Goal: Task Accomplishment & Management: Complete application form

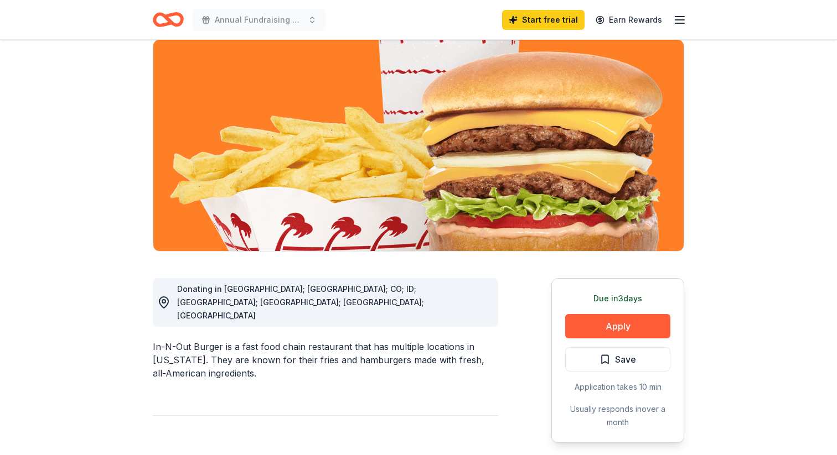
scroll to position [89, 0]
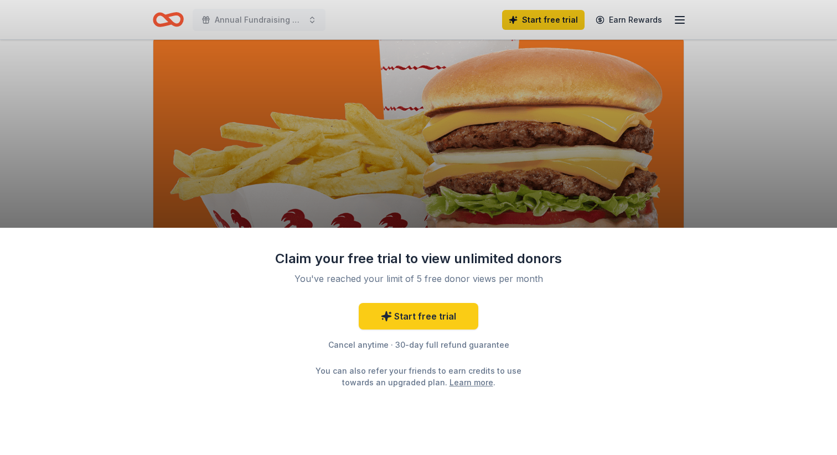
click at [531, 15] on div "Claim your free trial to view unlimited donors You've reached your limit of 5 f…" at bounding box center [418, 227] width 837 height 455
click at [426, 317] on link "Start free trial" at bounding box center [419, 316] width 120 height 27
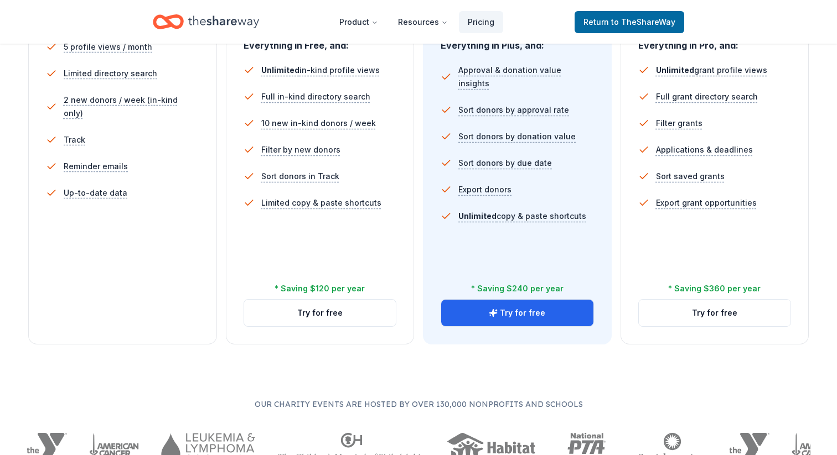
scroll to position [350, 0]
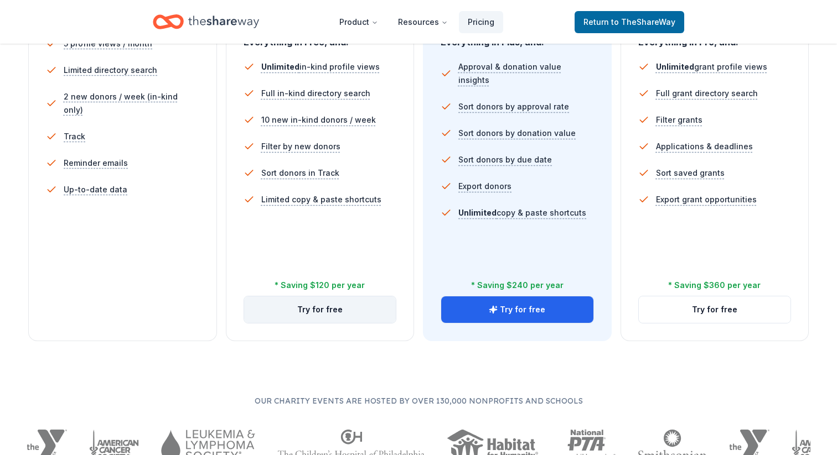
click at [356, 305] on button "Try for free" at bounding box center [320, 310] width 152 height 27
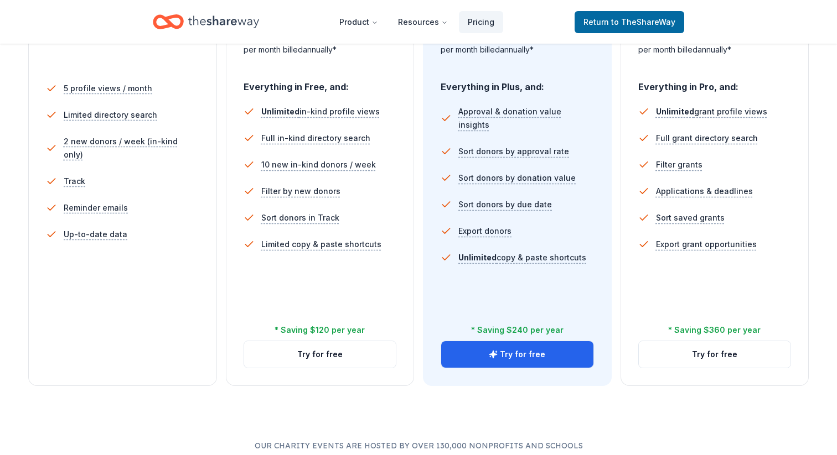
scroll to position [310, 0]
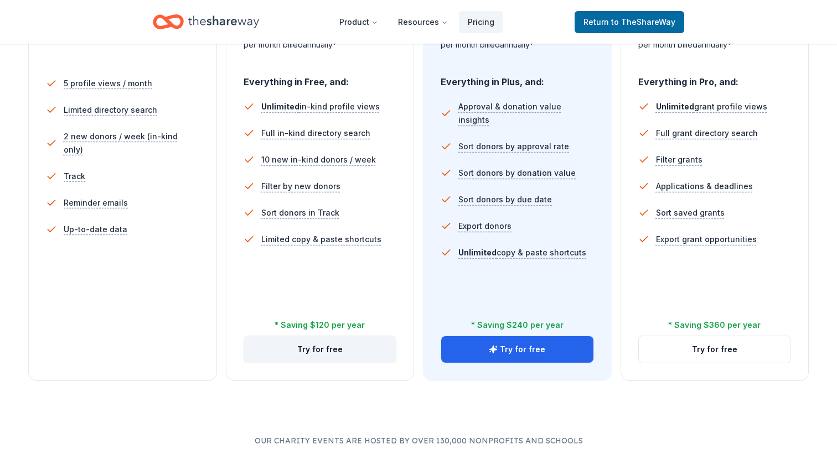
click at [320, 351] on button "Try for free" at bounding box center [320, 349] width 152 height 27
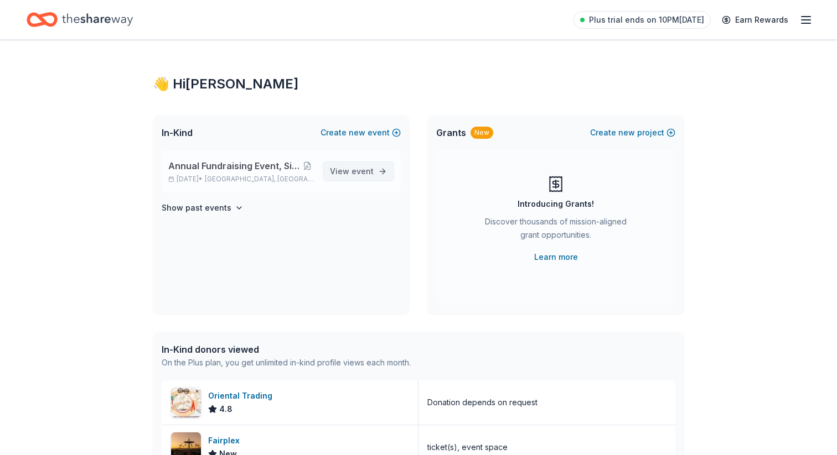
click at [356, 172] on span "event" at bounding box center [362, 171] width 22 height 9
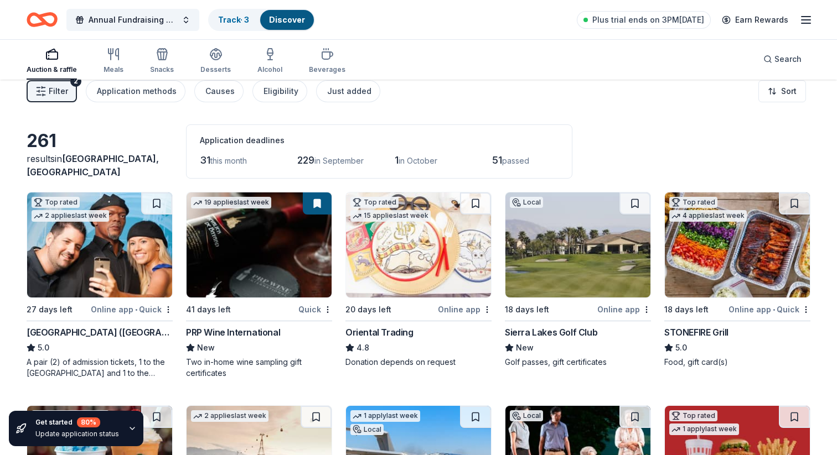
scroll to position [10, 0]
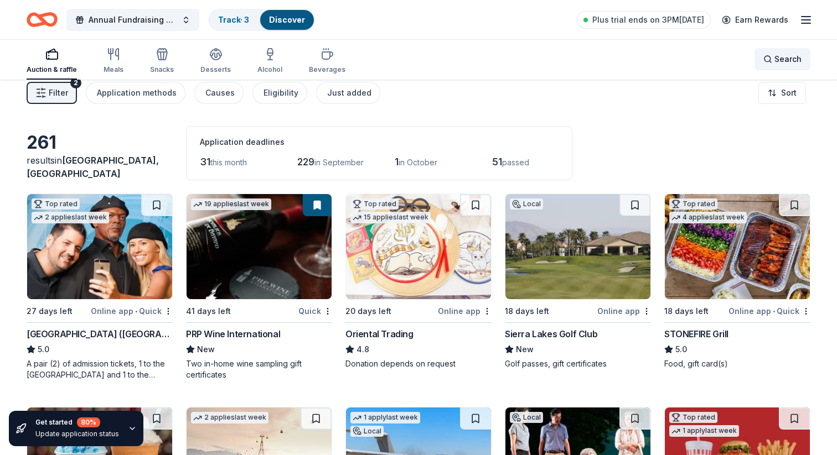
click at [774, 63] on div "Search" at bounding box center [782, 59] width 38 height 13
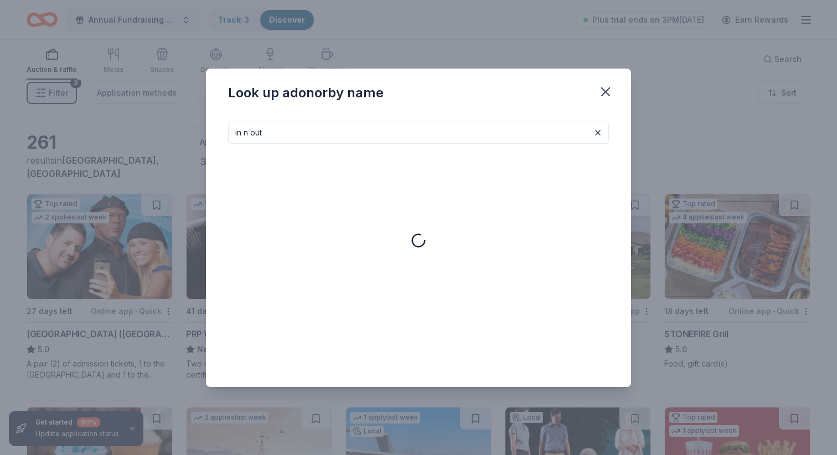
type input "in n out"
click at [600, 133] on button at bounding box center [597, 132] width 13 height 13
click at [605, 95] on icon "button" at bounding box center [605, 91] width 15 height 15
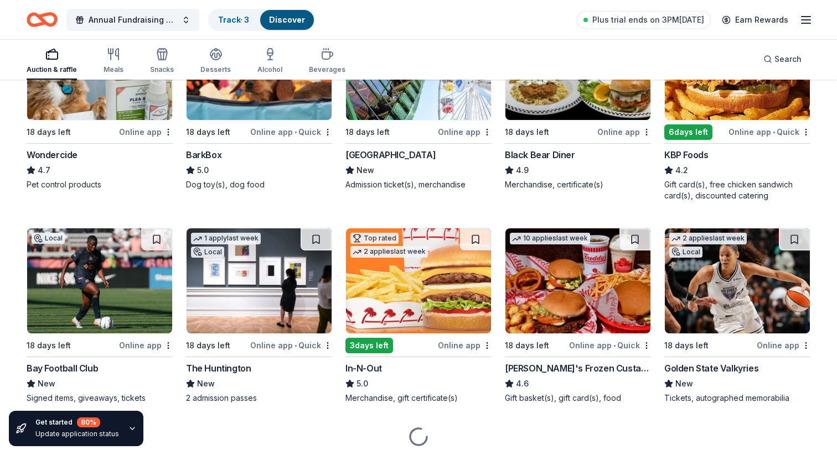
scroll to position [620, 0]
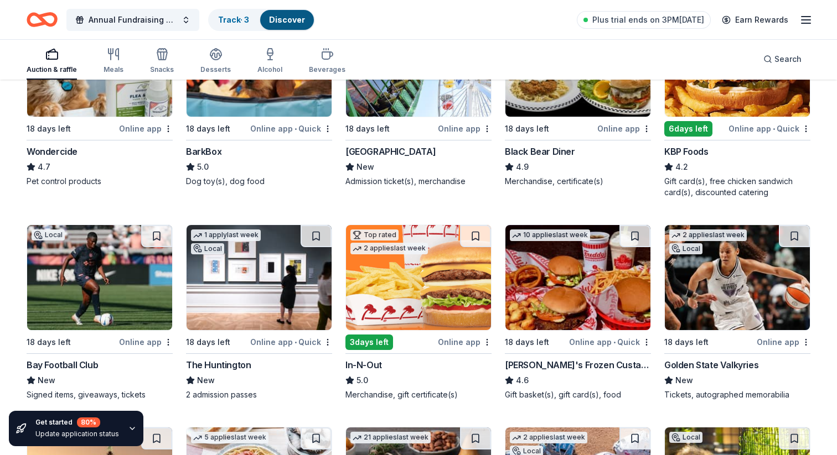
click at [446, 286] on img at bounding box center [418, 277] width 145 height 105
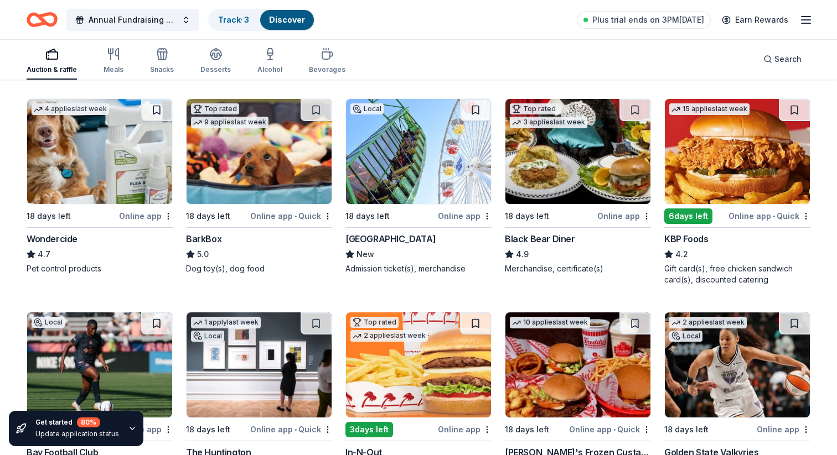
scroll to position [513, 0]
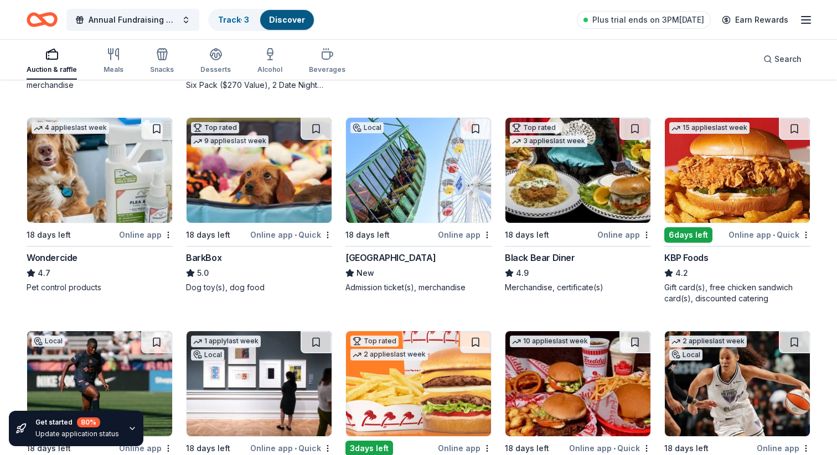
click at [727, 177] on img at bounding box center [737, 170] width 145 height 105
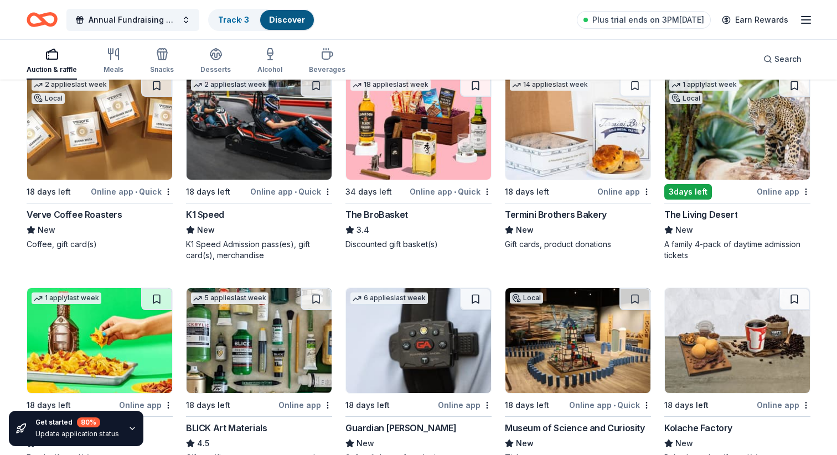
scroll to position [1793, 0]
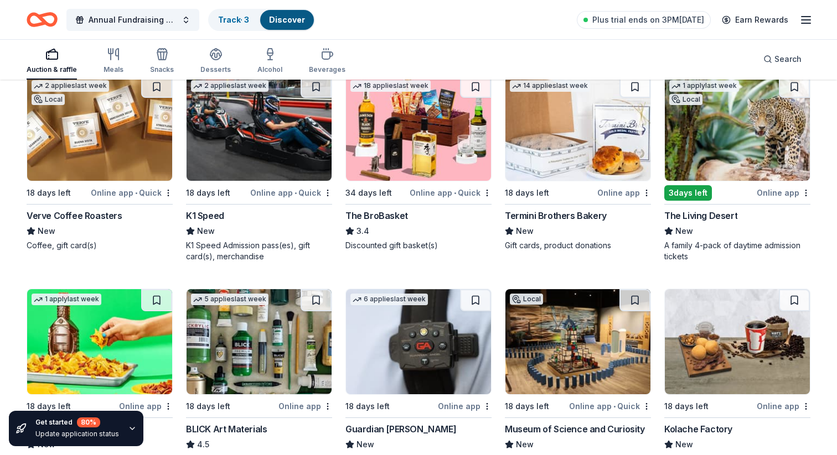
click at [698, 192] on div "3 days left" at bounding box center [688, 192] width 48 height 15
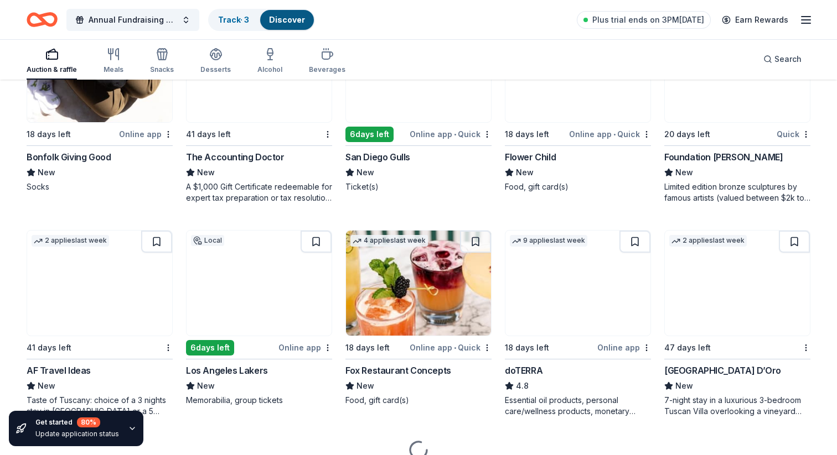
scroll to position [2329, 0]
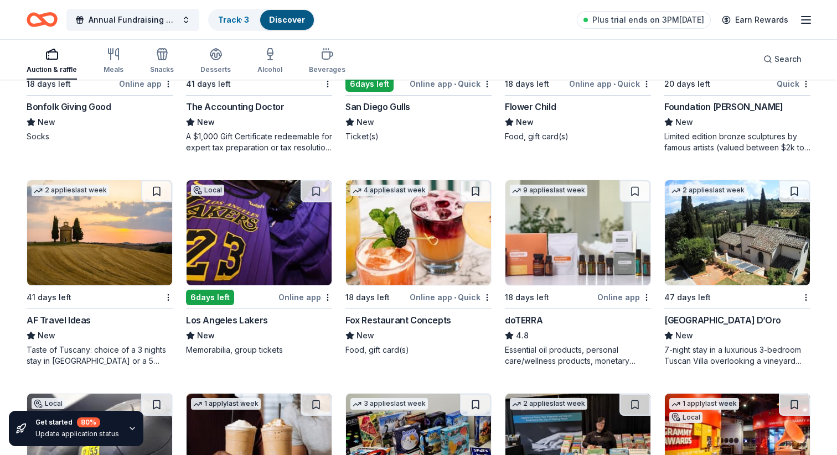
click at [261, 256] on img at bounding box center [258, 232] width 145 height 105
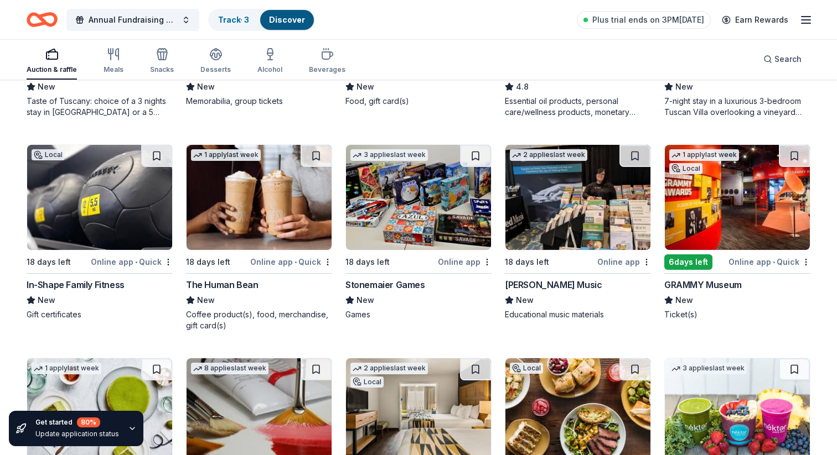
scroll to position [2579, 0]
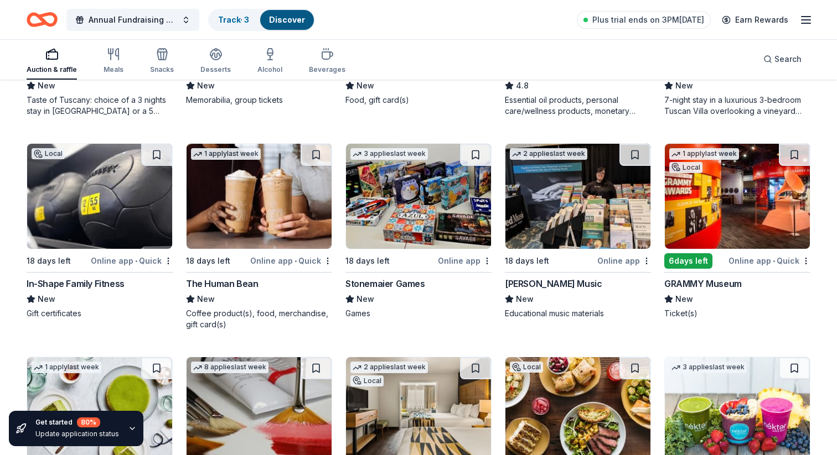
click at [753, 212] on img at bounding box center [737, 196] width 145 height 105
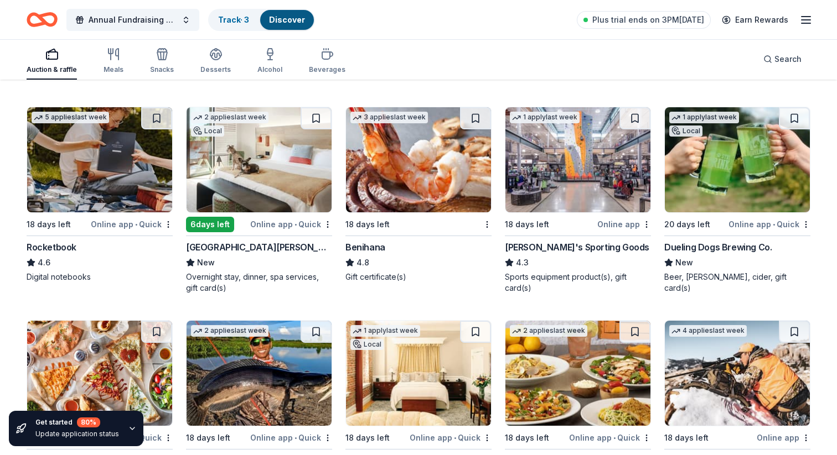
scroll to position [3885, 0]
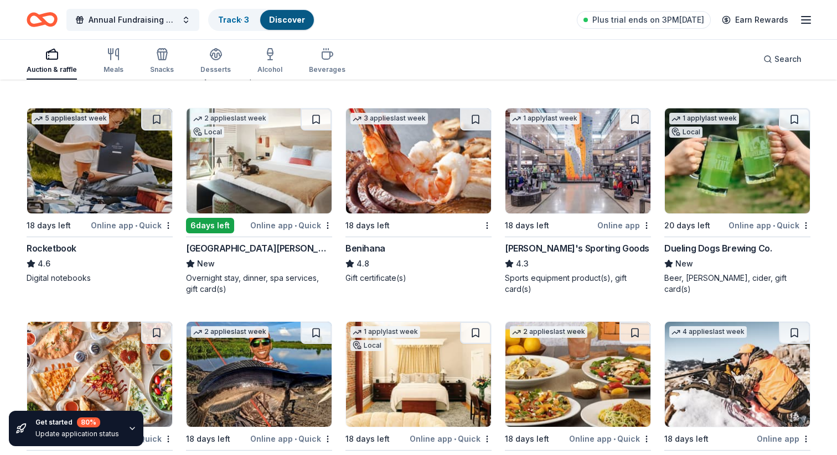
click at [261, 178] on img at bounding box center [258, 160] width 145 height 105
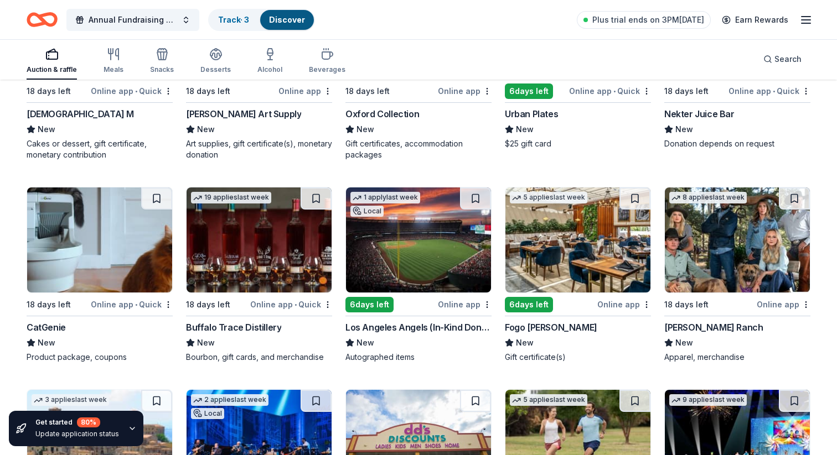
scroll to position [2960, 0]
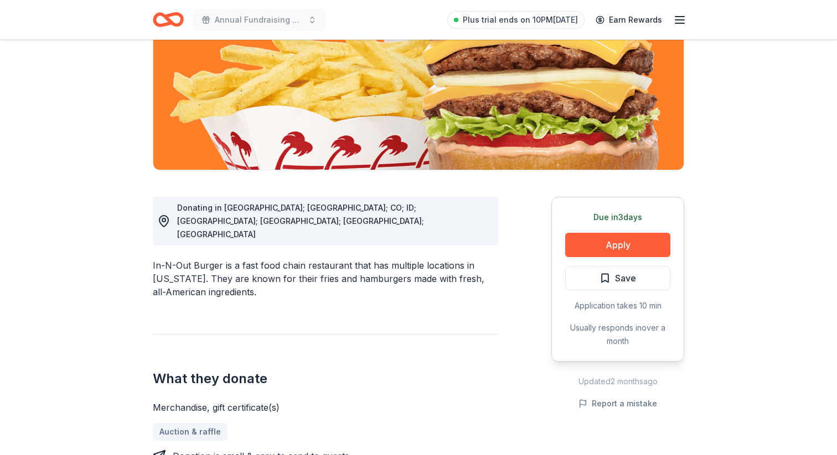
scroll to position [169, 0]
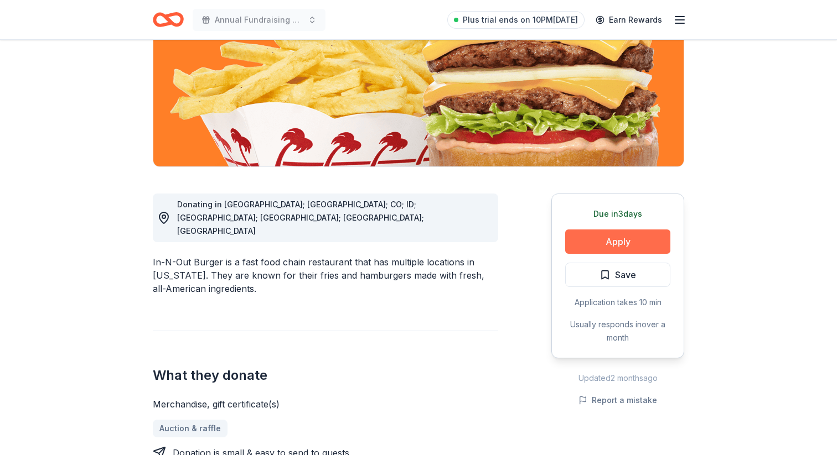
click at [587, 233] on button "Apply" at bounding box center [617, 242] width 105 height 24
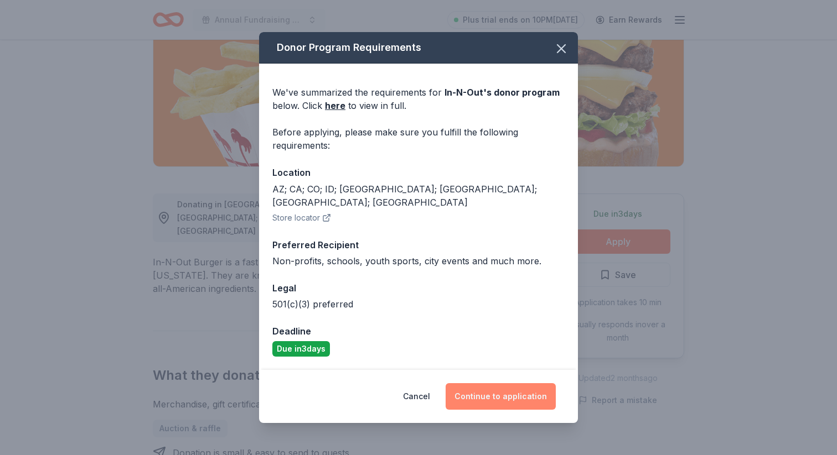
click at [504, 393] on button "Continue to application" at bounding box center [500, 396] width 110 height 27
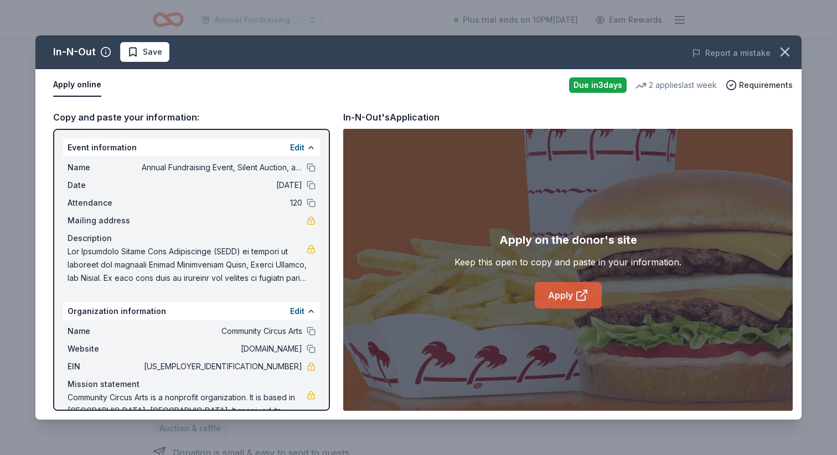
click at [583, 297] on icon at bounding box center [581, 295] width 13 height 13
click at [784, 46] on icon "button" at bounding box center [784, 51] width 15 height 15
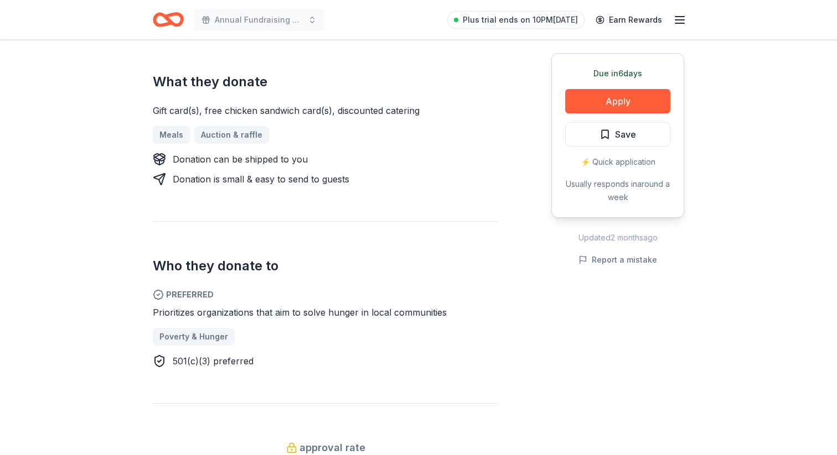
scroll to position [422, 0]
click at [638, 101] on button "Apply" at bounding box center [617, 101] width 105 height 24
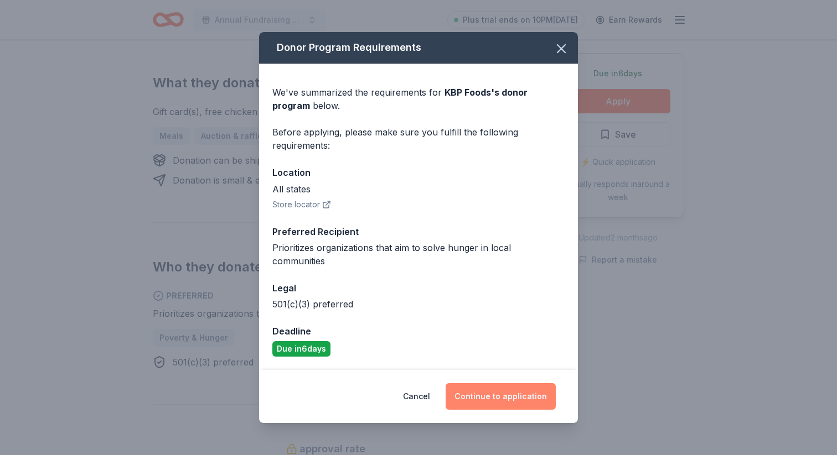
click at [490, 388] on button "Continue to application" at bounding box center [500, 396] width 110 height 27
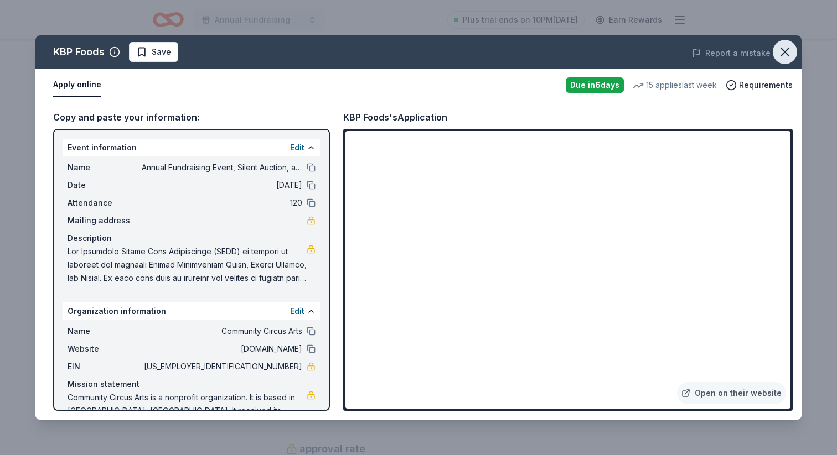
click at [781, 49] on icon "button" at bounding box center [785, 52] width 8 height 8
